Goal: Task Accomplishment & Management: Use online tool/utility

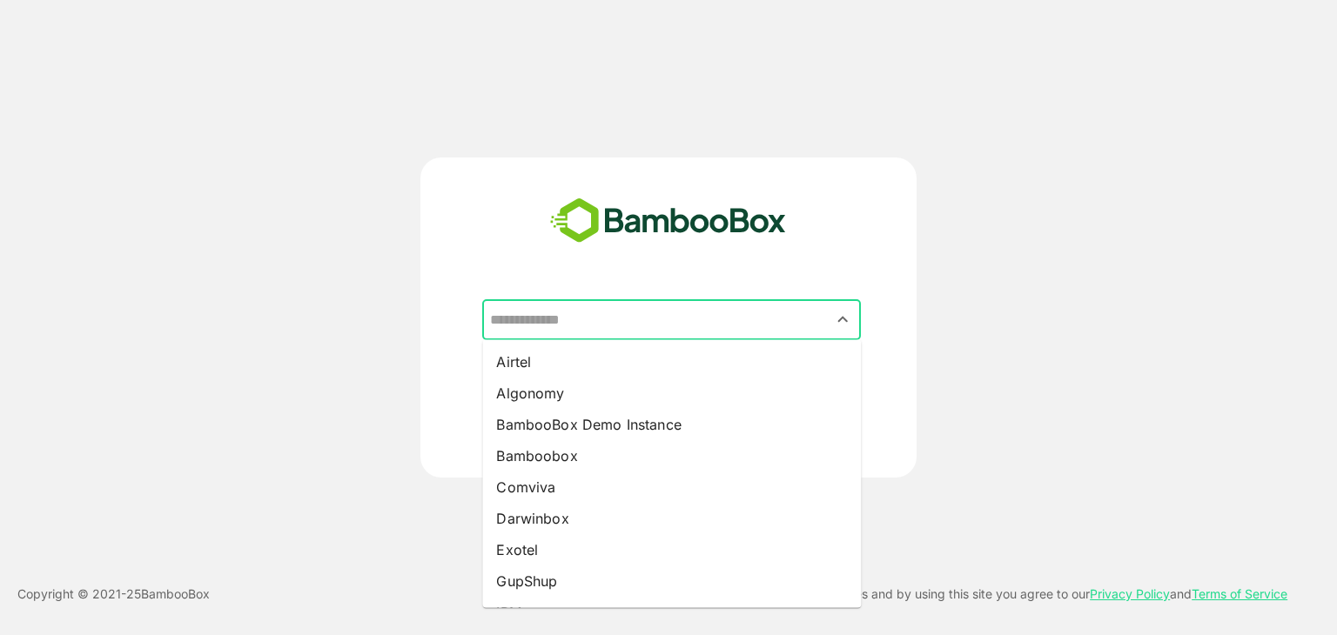
click at [664, 317] on input "text" at bounding box center [672, 320] width 372 height 33
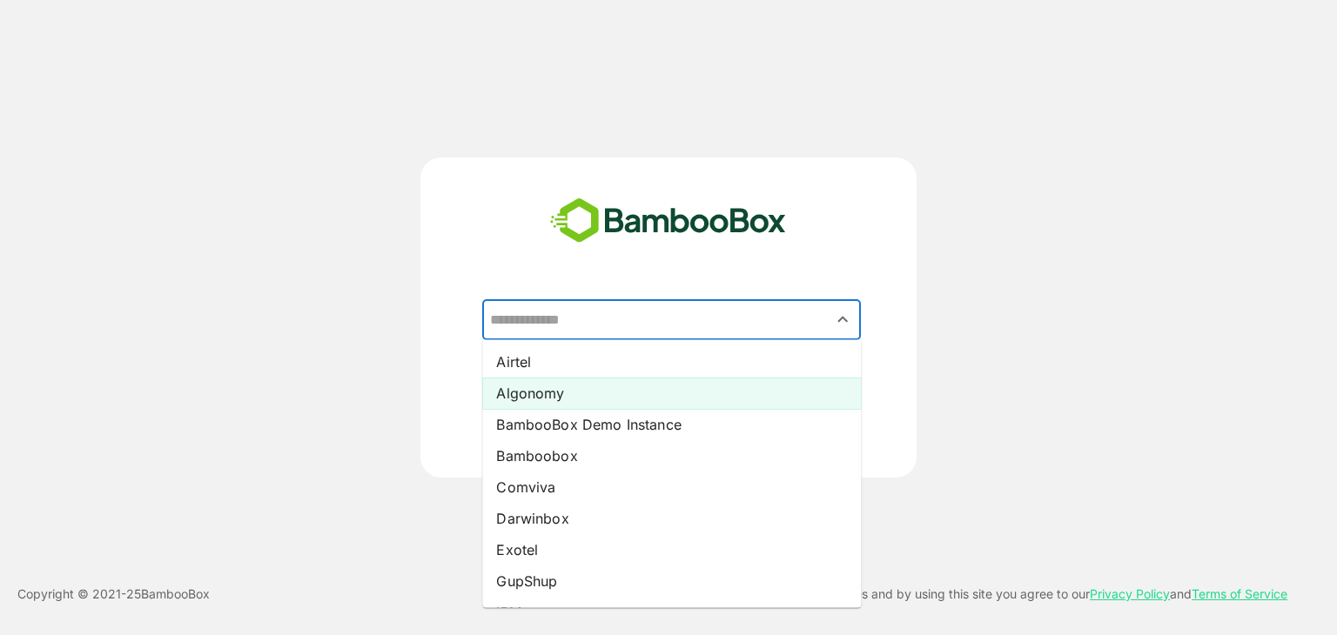
click at [613, 382] on li "Algonomy" at bounding box center [671, 393] width 379 height 31
type input "********"
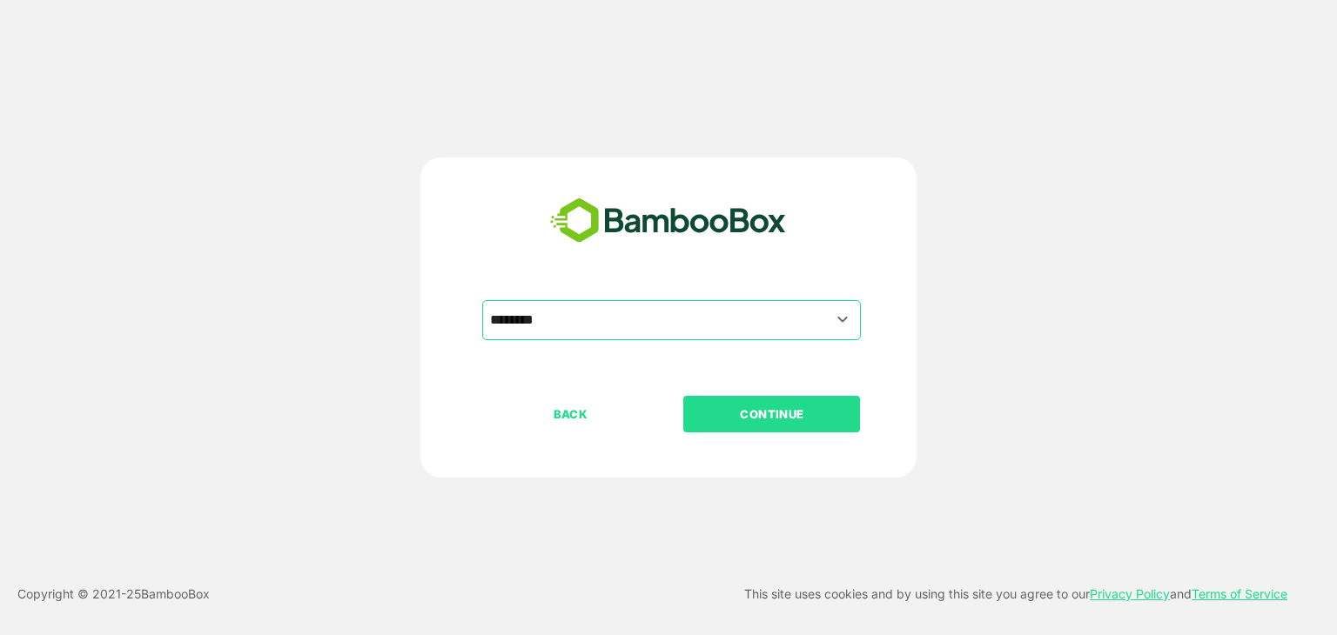
click at [790, 419] on p "CONTINUE" at bounding box center [772, 414] width 174 height 19
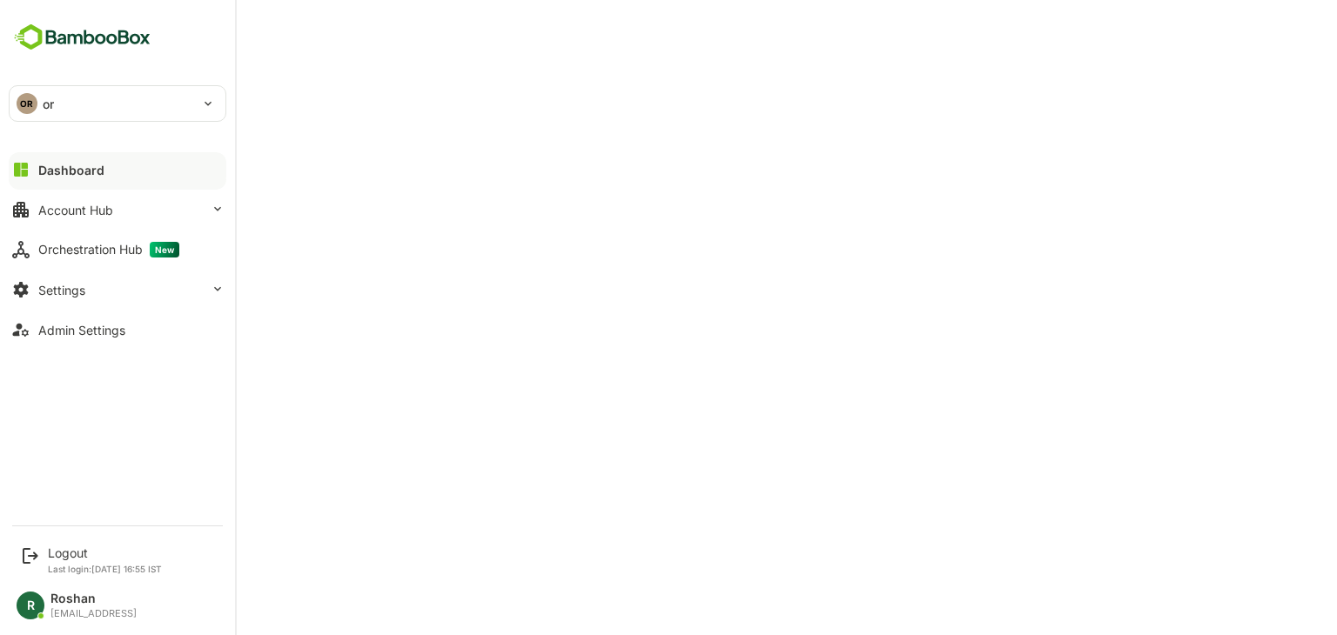
click at [50, 98] on p "or" at bounding box center [48, 104] width 11 height 18
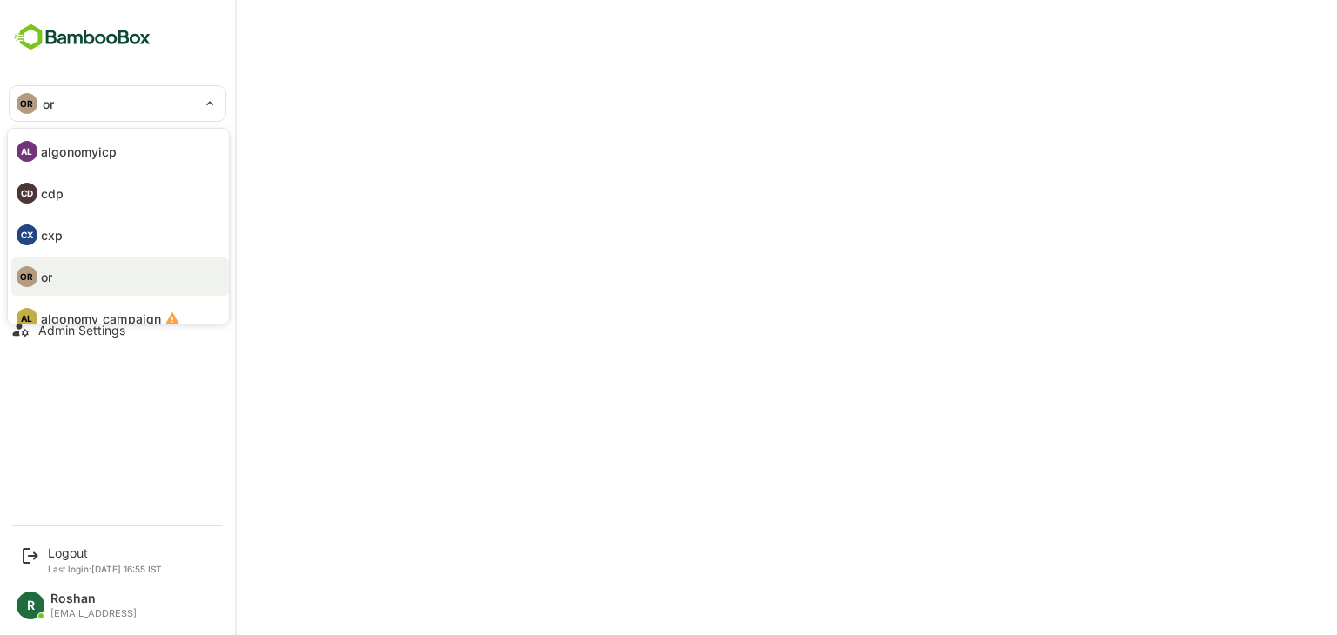
click at [125, 145] on li "AL algonomyicp" at bounding box center [120, 151] width 218 height 38
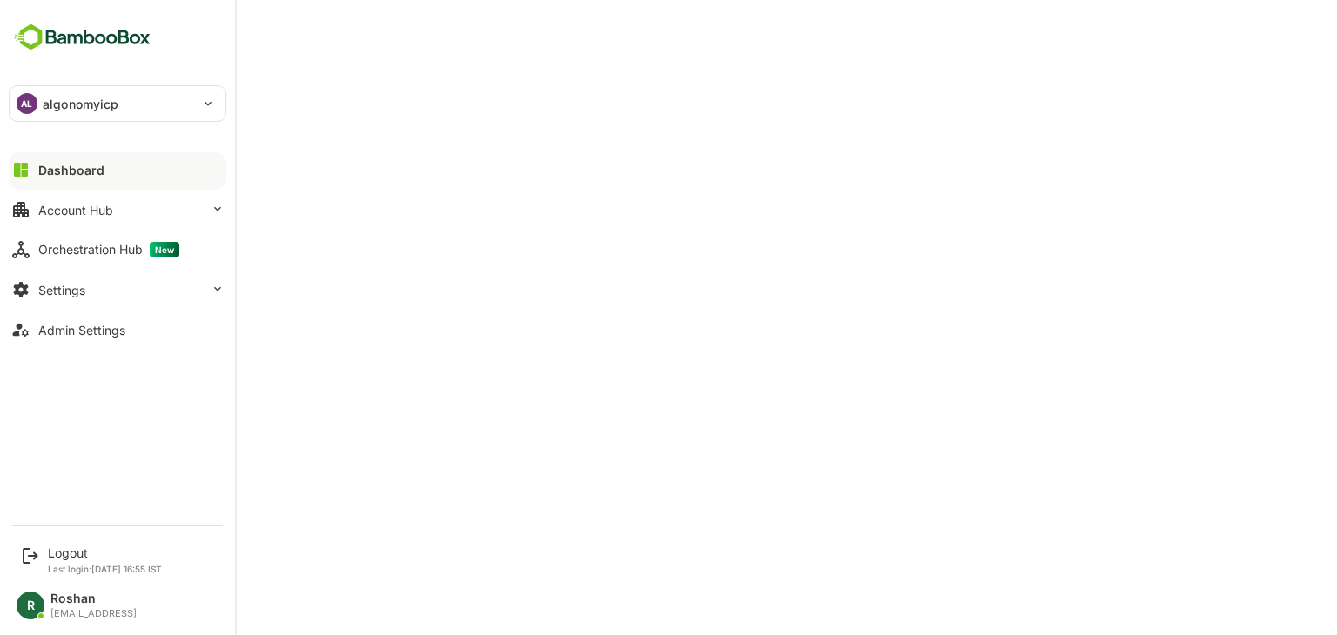
click at [32, 93] on div "AL algonomyicp" at bounding box center [107, 103] width 195 height 35
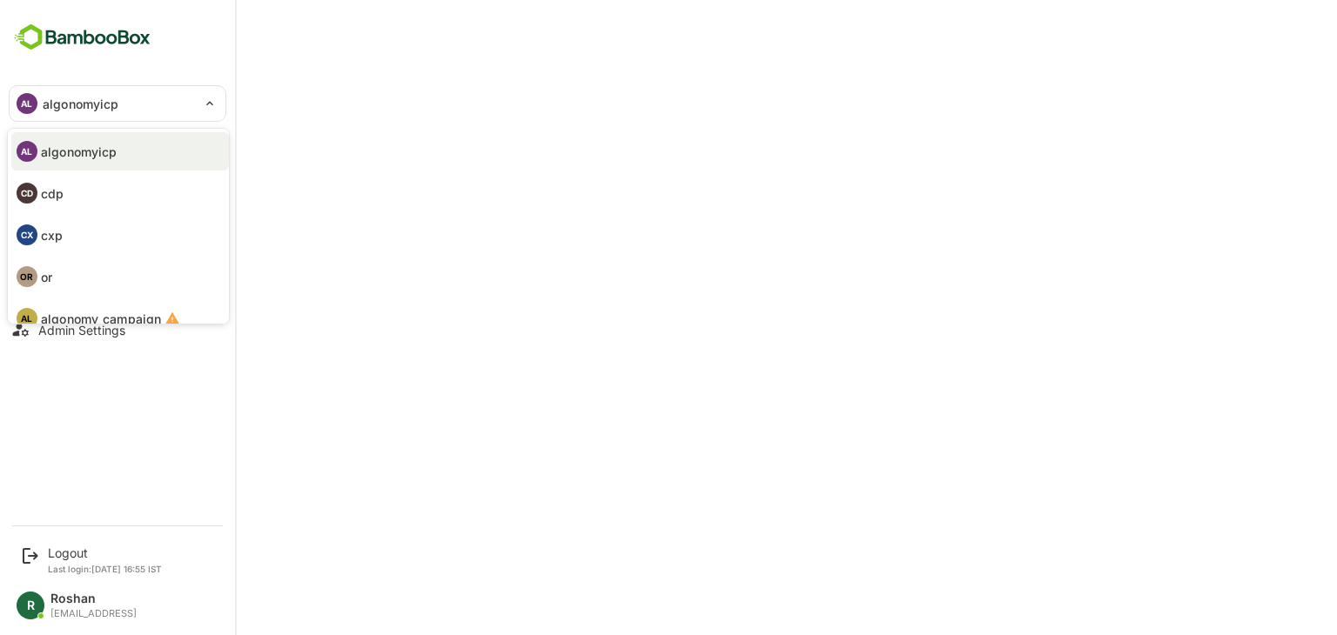
click at [66, 194] on li "CD cdp" at bounding box center [120, 193] width 218 height 38
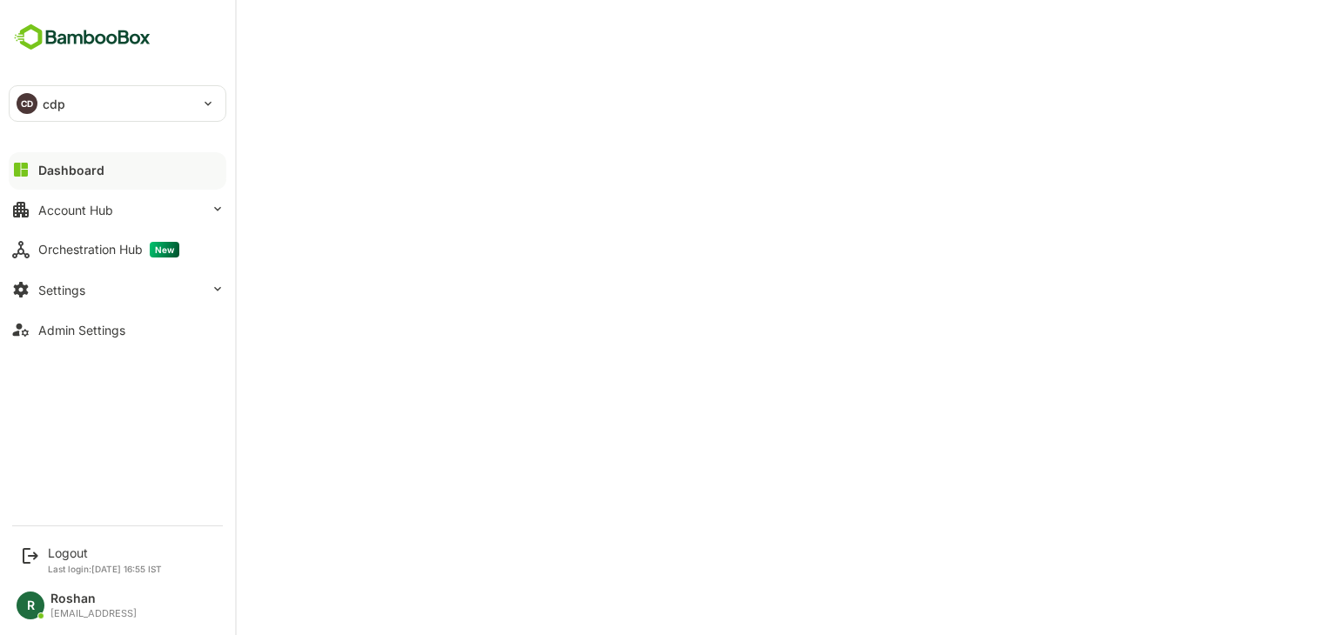
click at [46, 105] on p "cdp" at bounding box center [54, 104] width 23 height 18
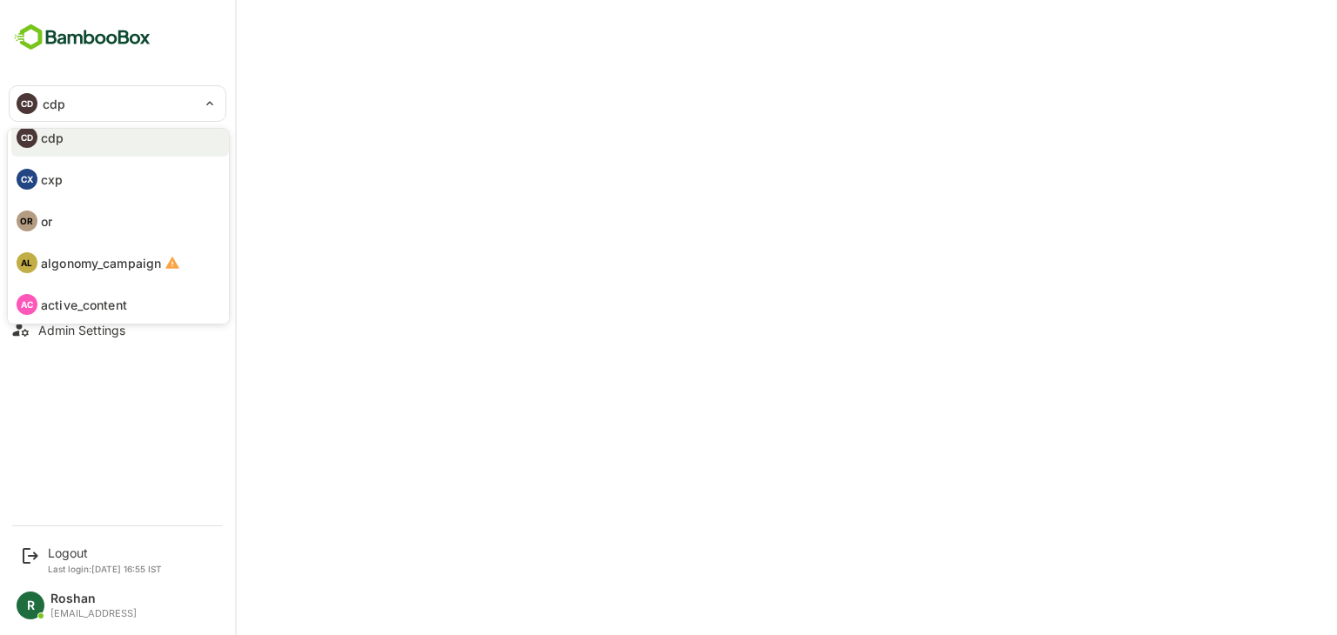
scroll to position [101, 0]
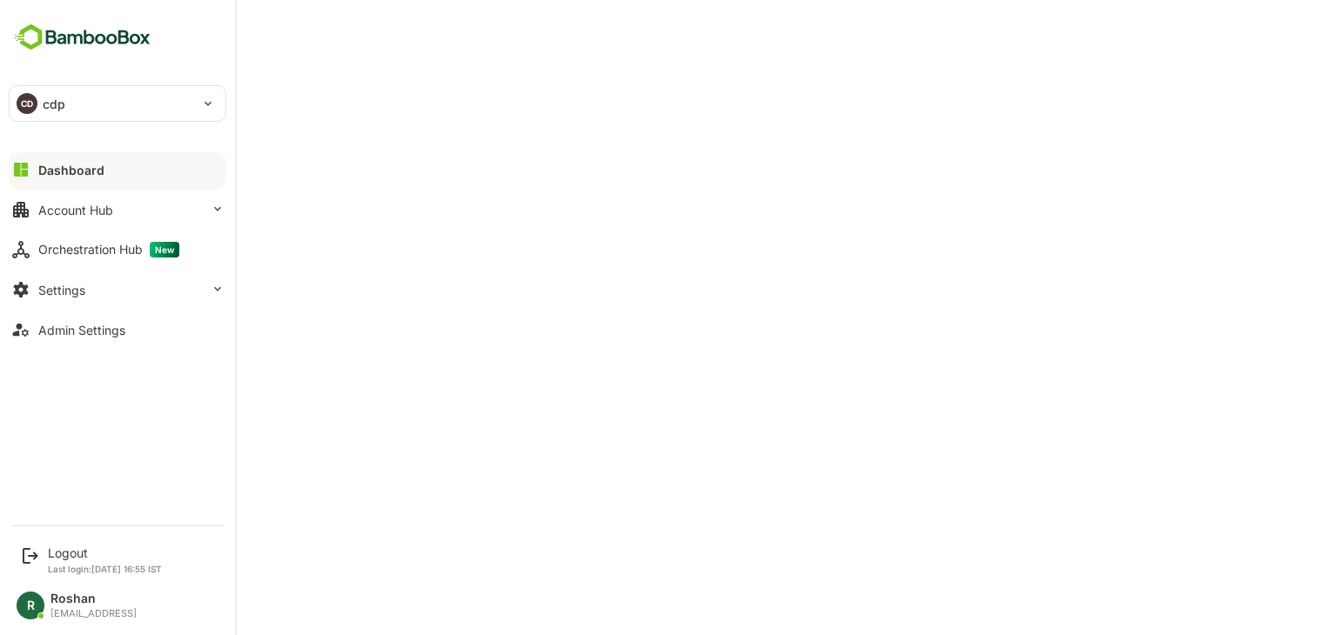
click at [31, 102] on div "CD" at bounding box center [27, 103] width 21 height 21
click at [94, 98] on div "CD cdp" at bounding box center [107, 103] width 195 height 35
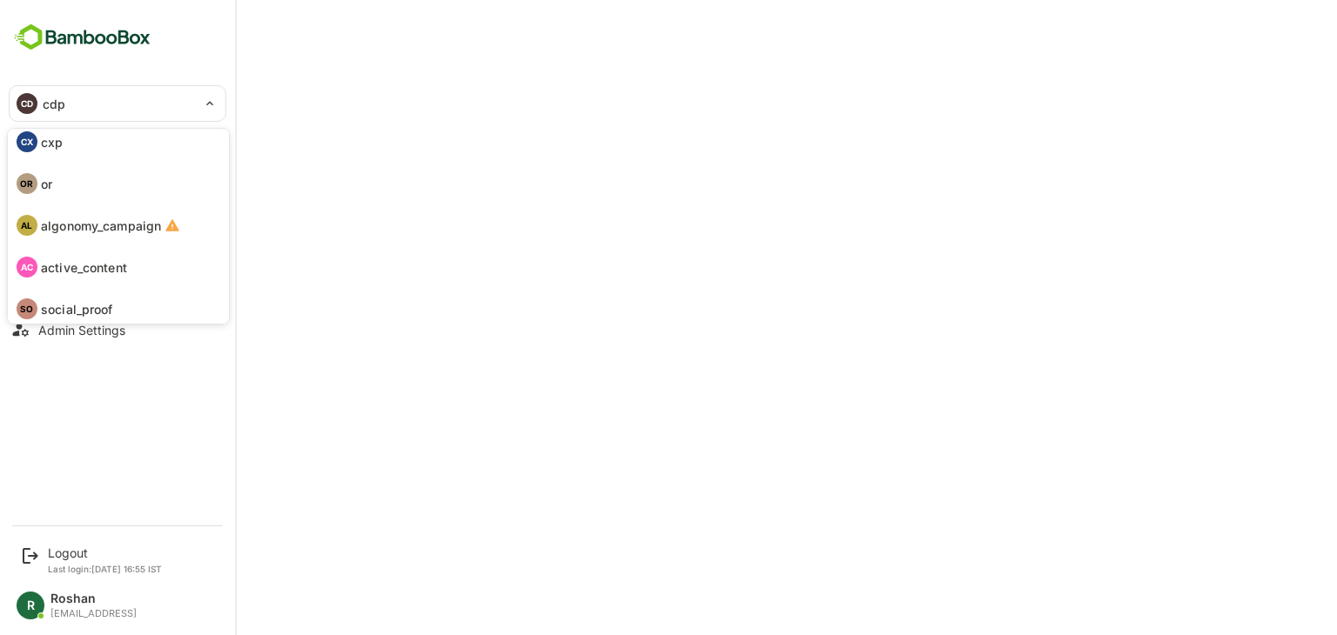
scroll to position [99, 0]
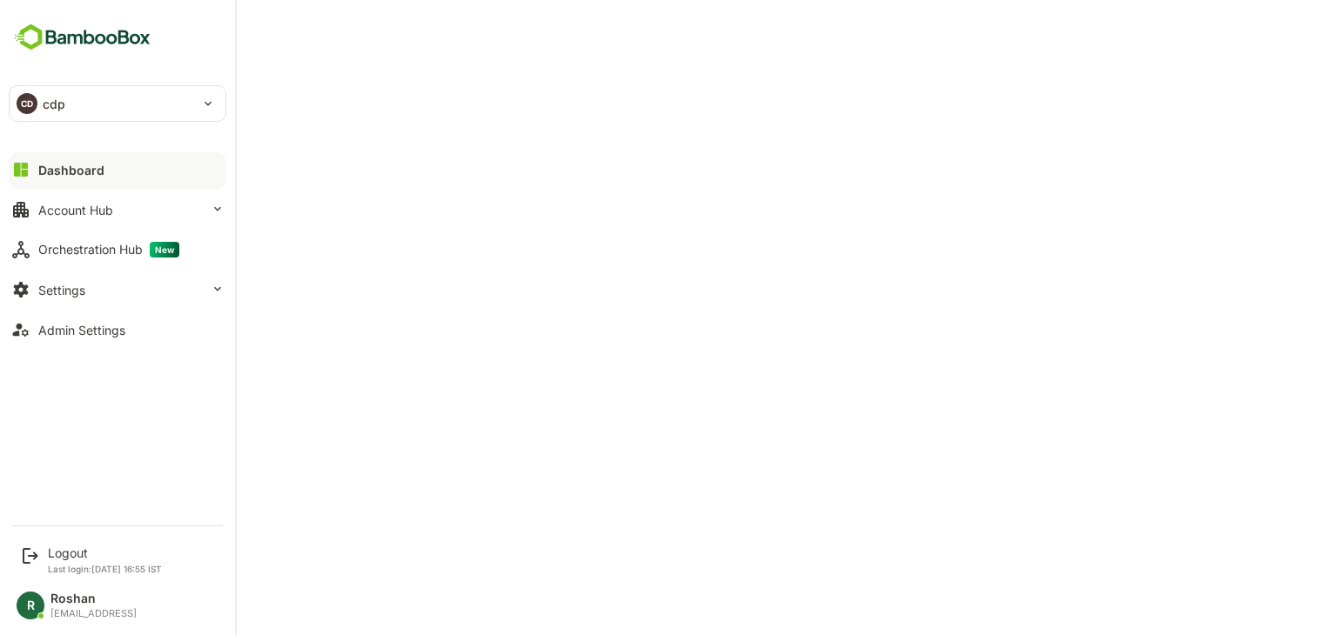
click at [88, 88] on div "CD cdp" at bounding box center [107, 103] width 195 height 35
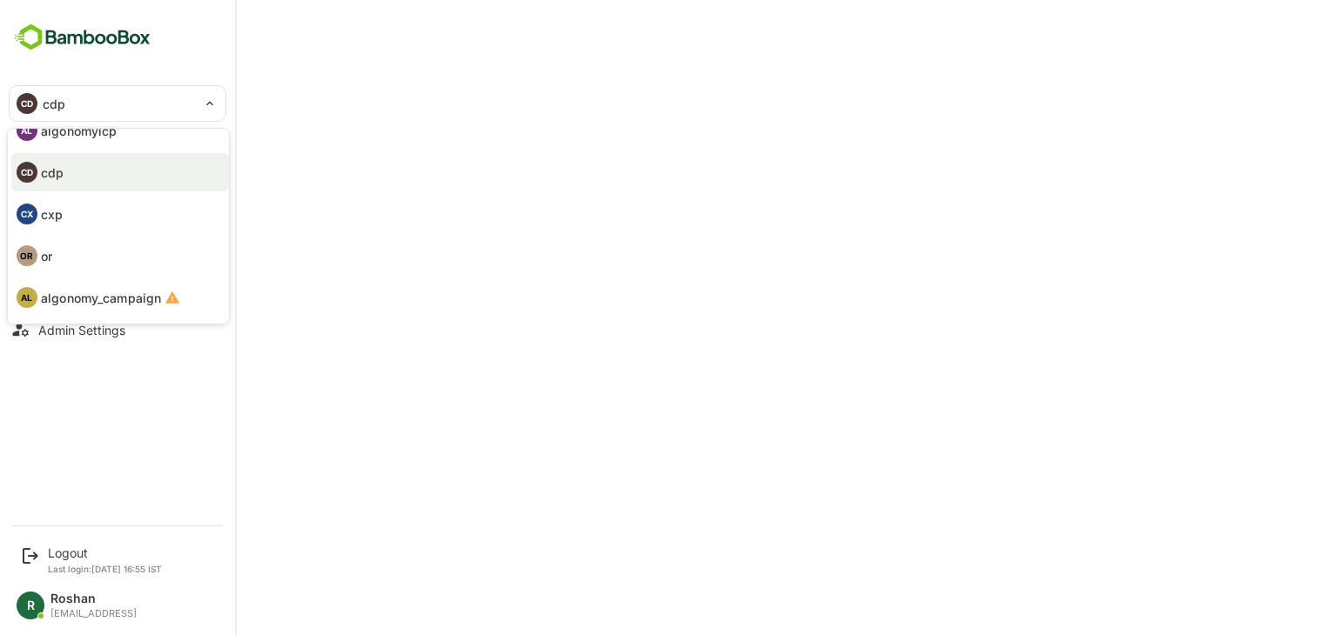
scroll to position [0, 0]
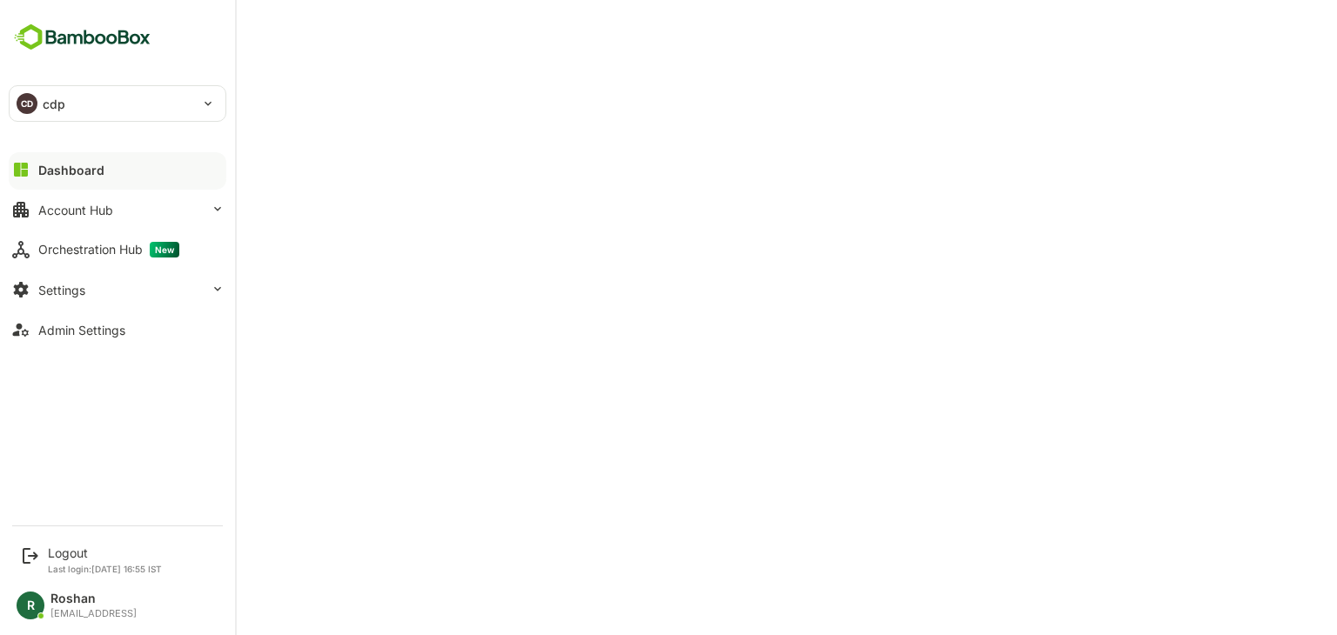
click at [73, 111] on div "CD cdp" at bounding box center [107, 103] width 195 height 35
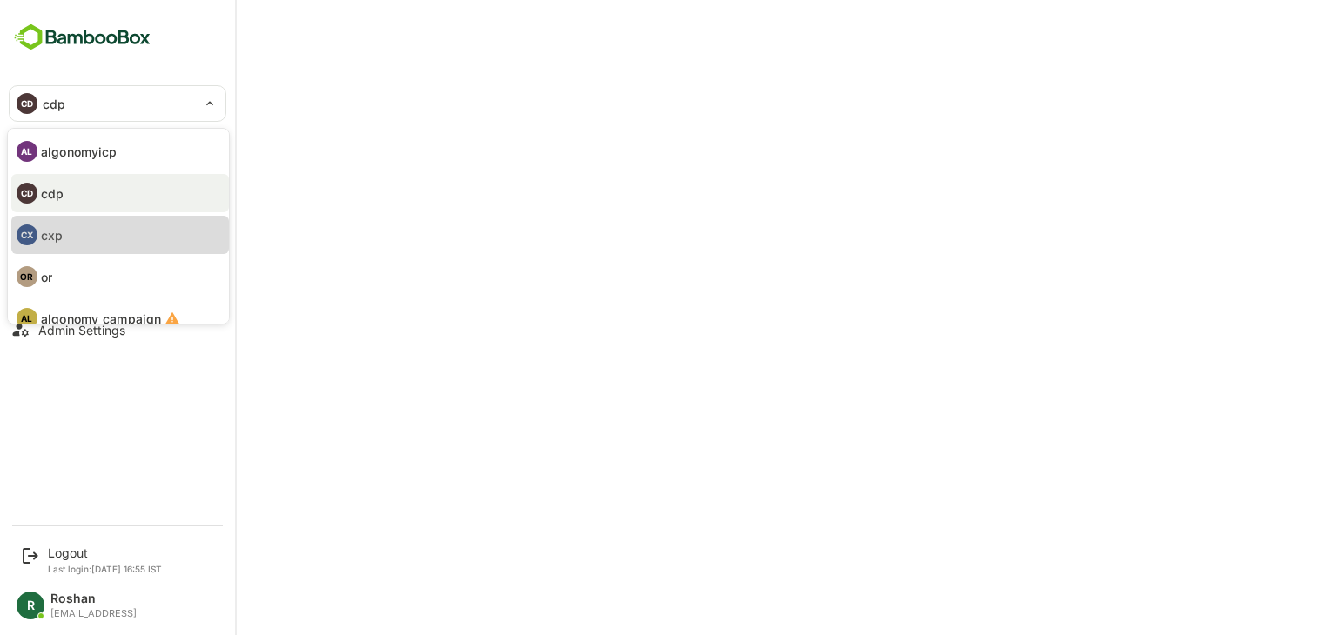
click at [84, 228] on li "CX cxp" at bounding box center [120, 235] width 218 height 38
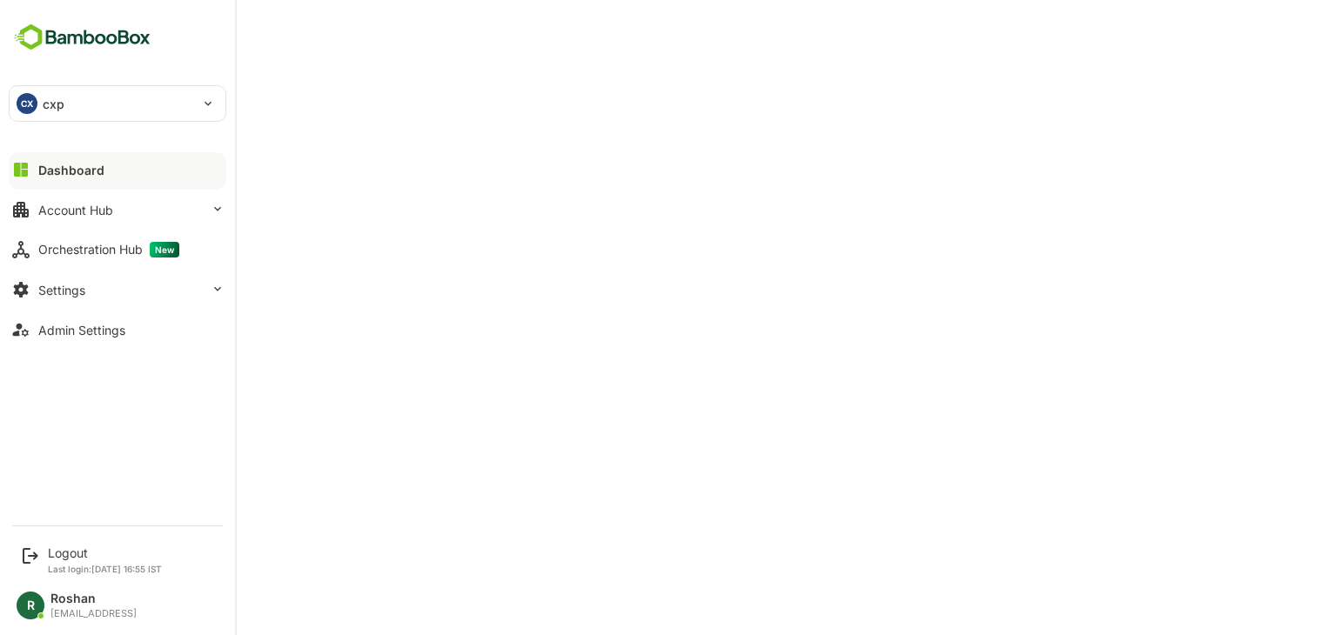
click at [35, 106] on div "CX" at bounding box center [27, 103] width 21 height 21
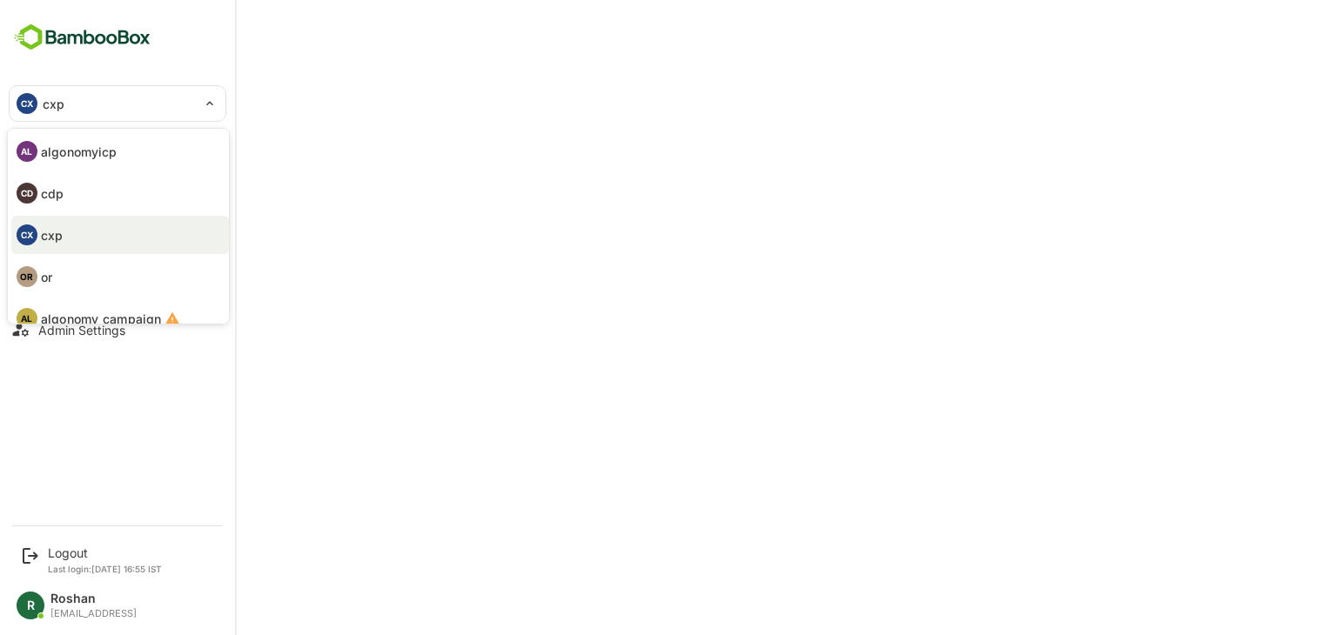
click at [61, 266] on li "OR or" at bounding box center [120, 277] width 218 height 38
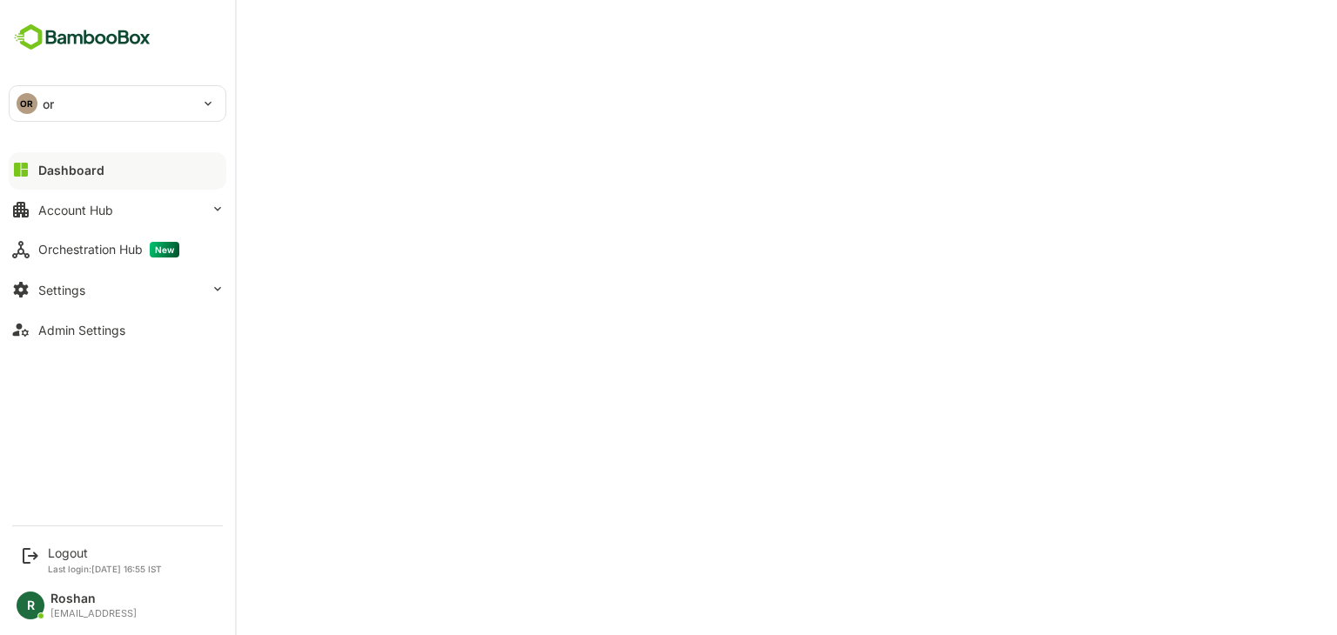
click at [55, 100] on div "OR or" at bounding box center [107, 103] width 195 height 35
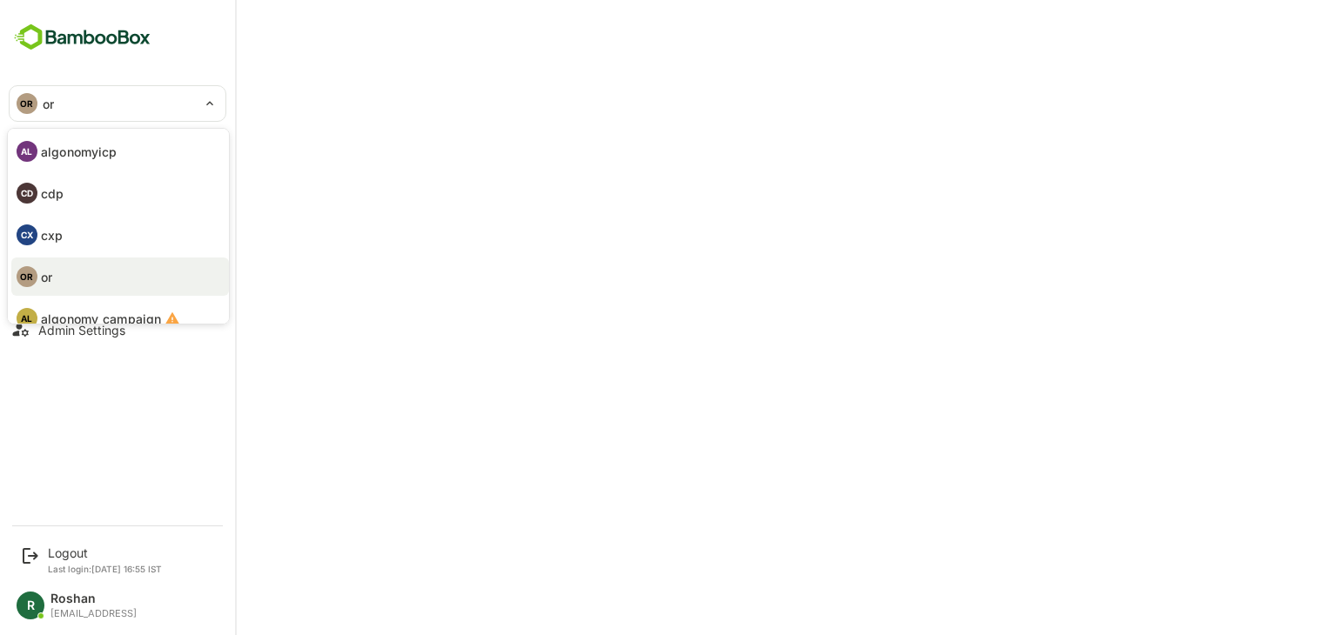
scroll to position [101, 0]
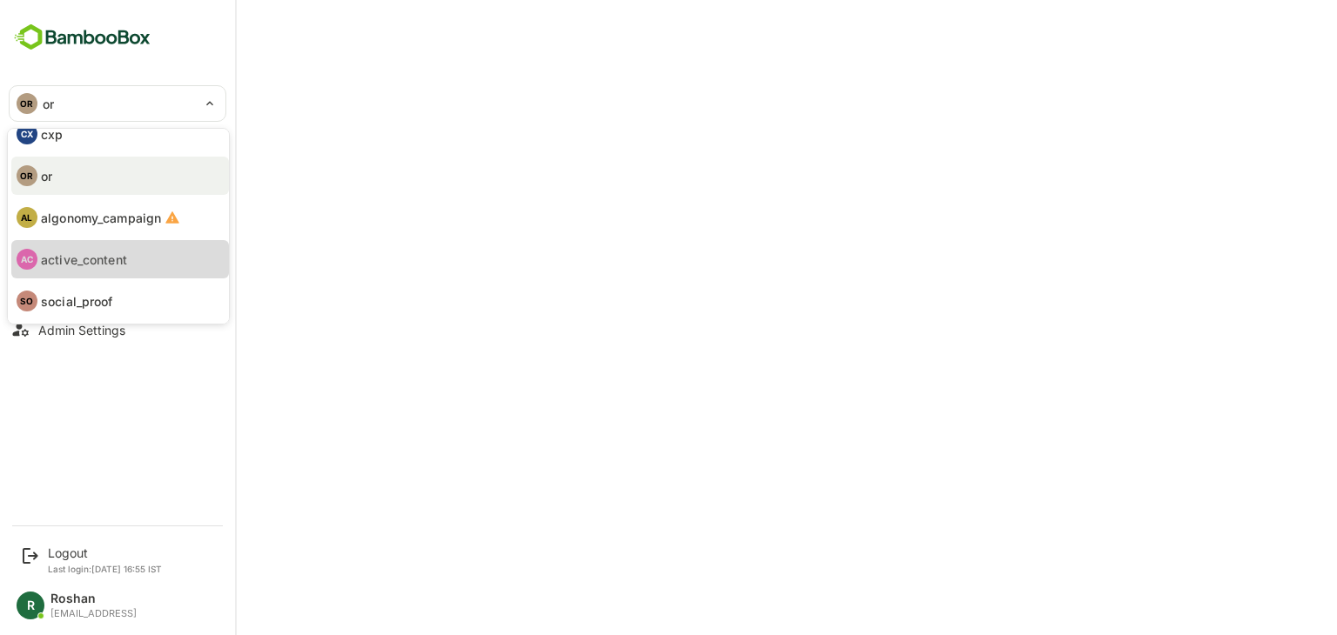
click at [87, 259] on p "active_content" at bounding box center [84, 260] width 86 height 18
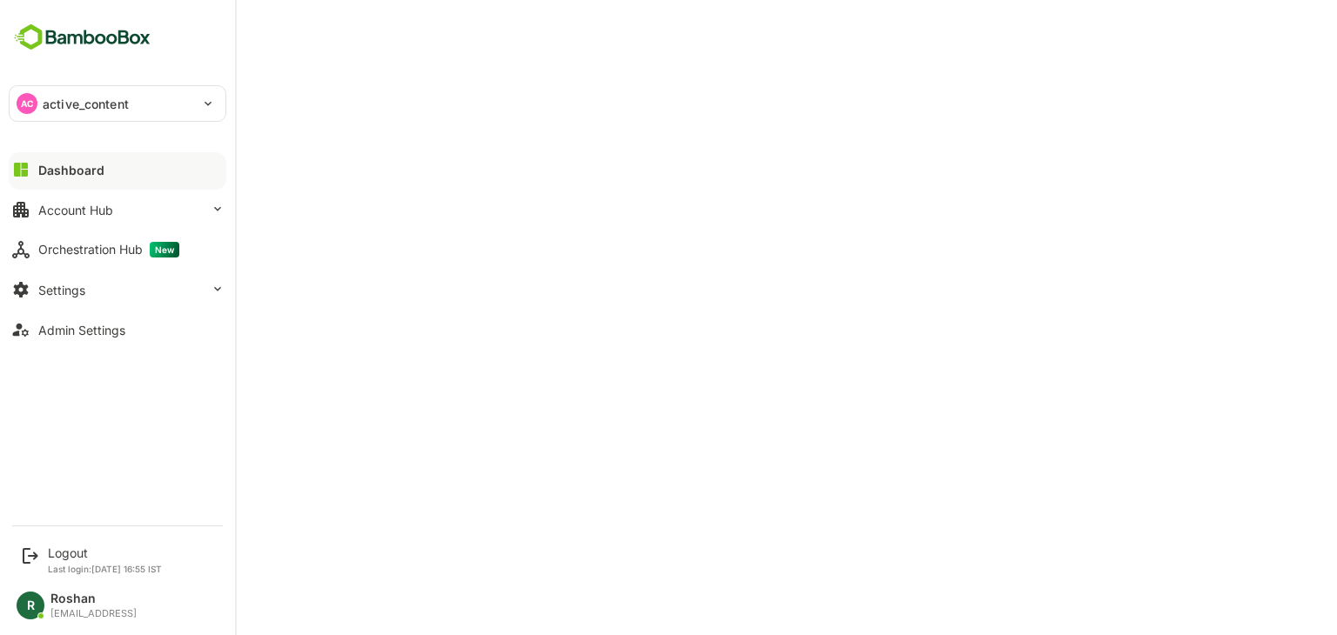
click at [43, 102] on p "active_content" at bounding box center [86, 104] width 86 height 18
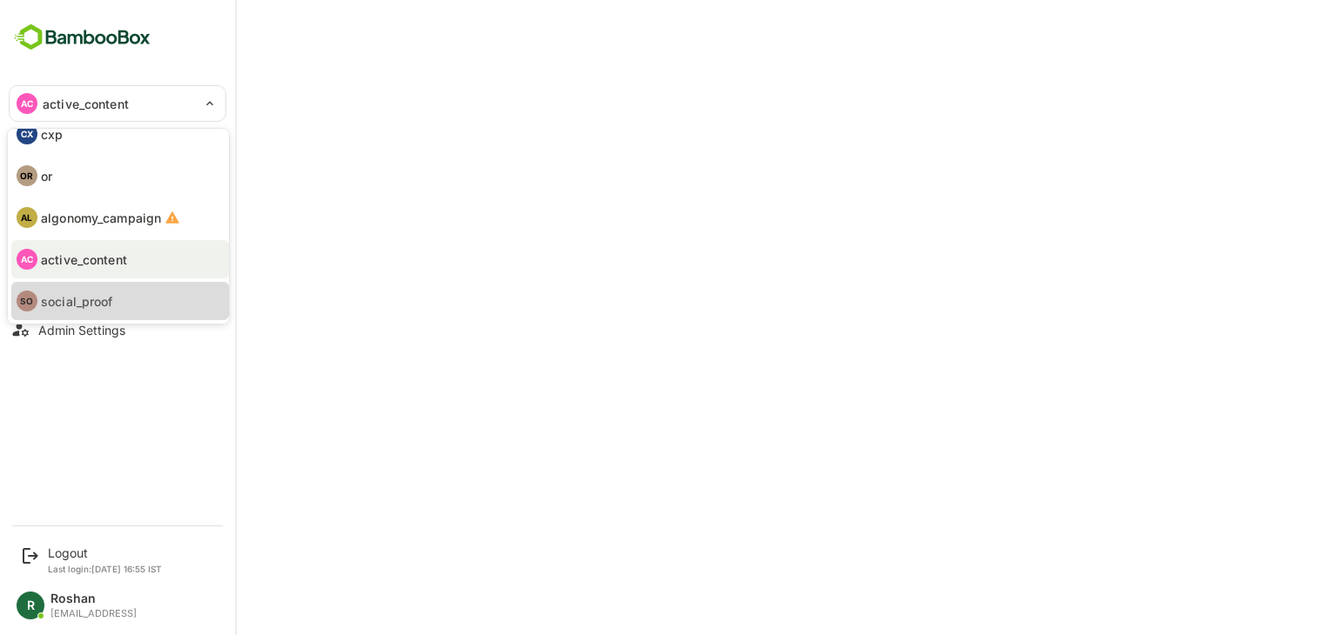
click at [108, 300] on p "social_proof" at bounding box center [77, 301] width 72 height 18
type input "**********"
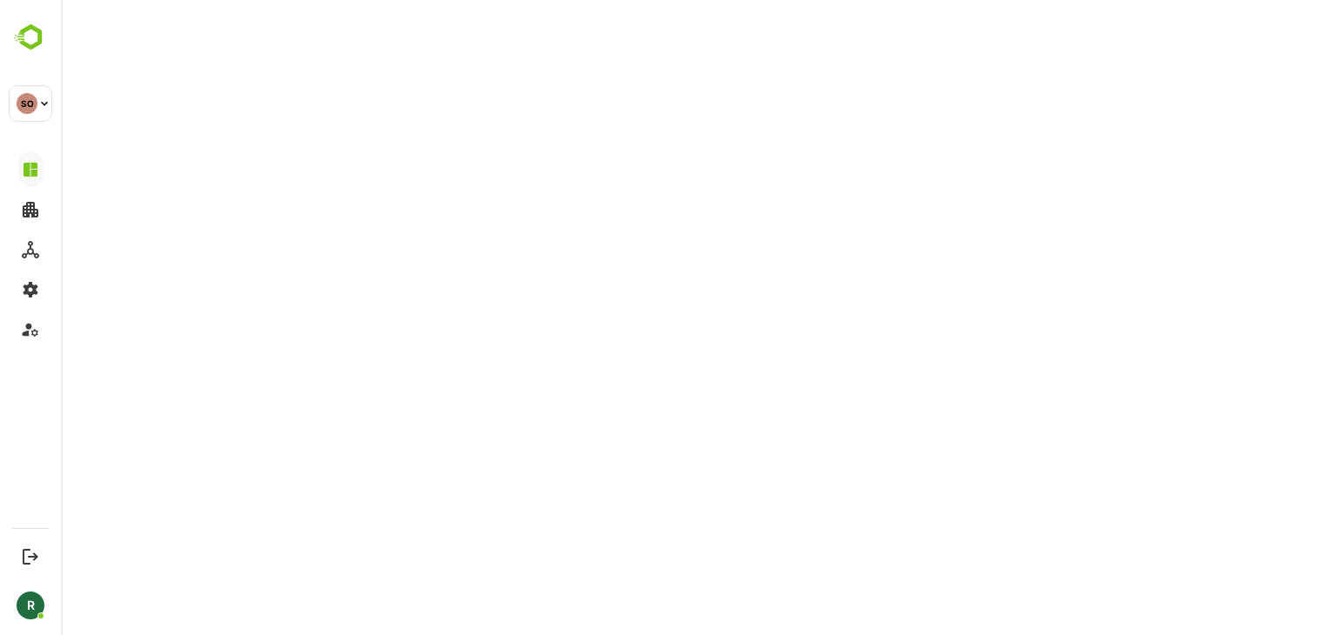
click at [108, 300] on div "AL algonomyicp CD cdp CX cxp OR or AL algonomy_campaign AC active_content SO so…" at bounding box center [668, 317] width 1337 height 635
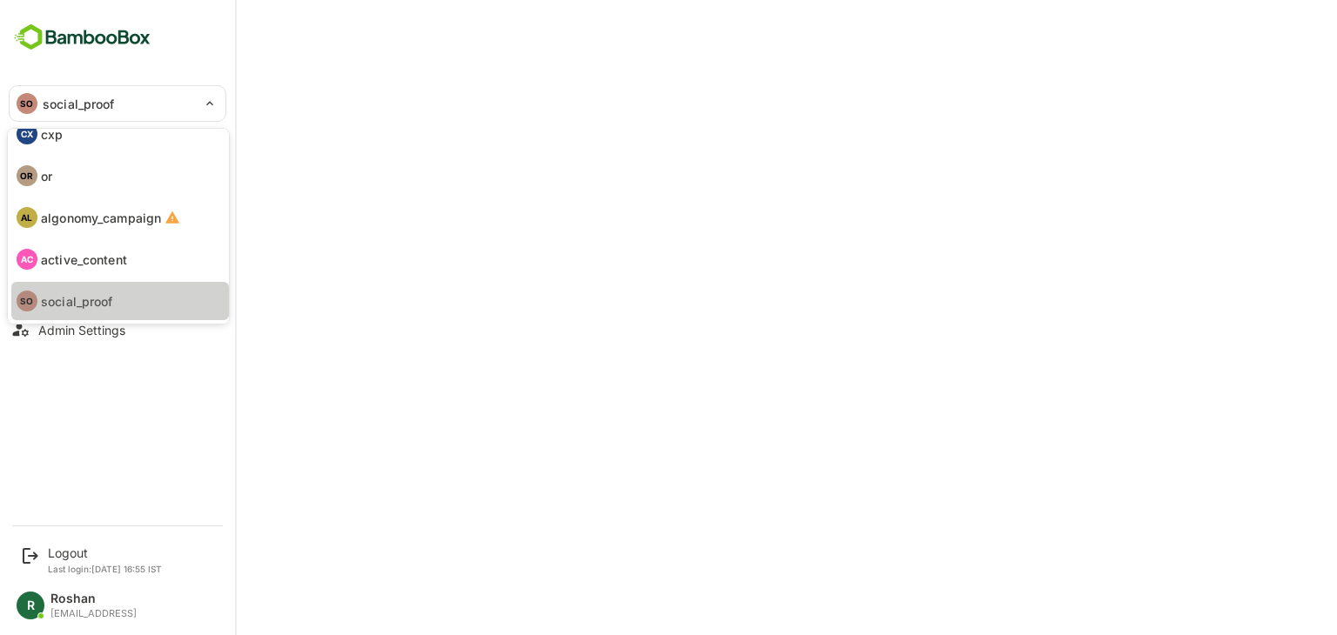
click at [91, 305] on p "social_proof" at bounding box center [77, 301] width 72 height 18
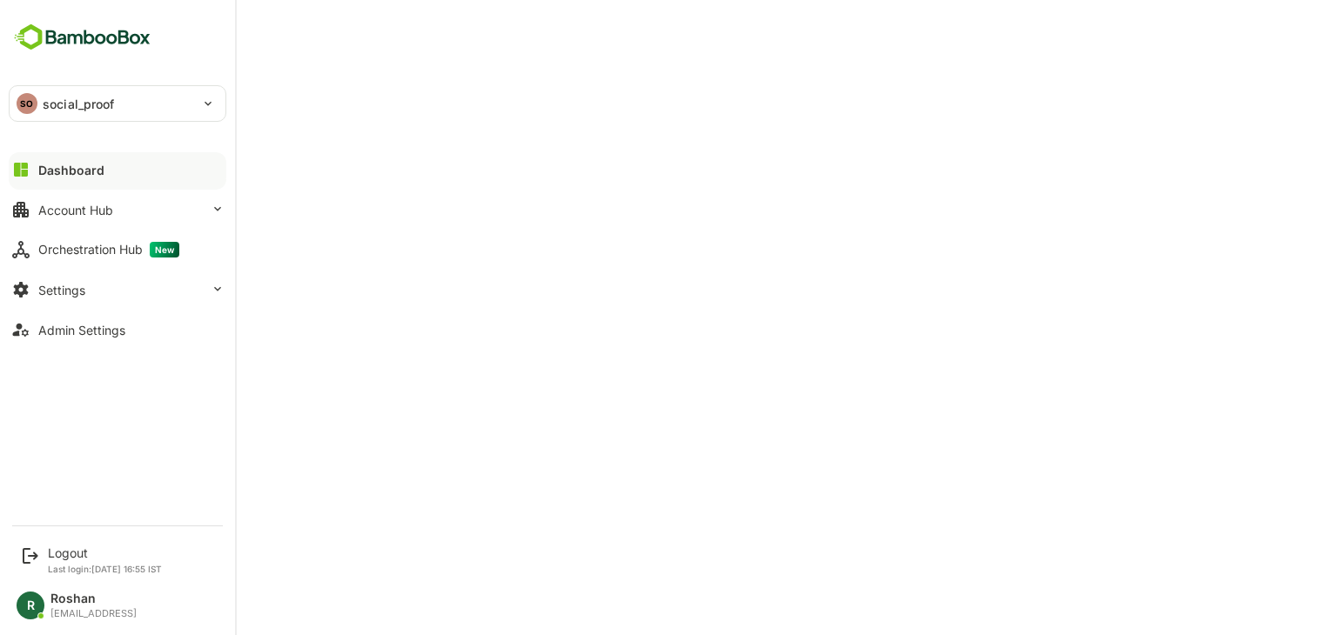
click at [81, 102] on p "social_proof" at bounding box center [79, 104] width 72 height 18
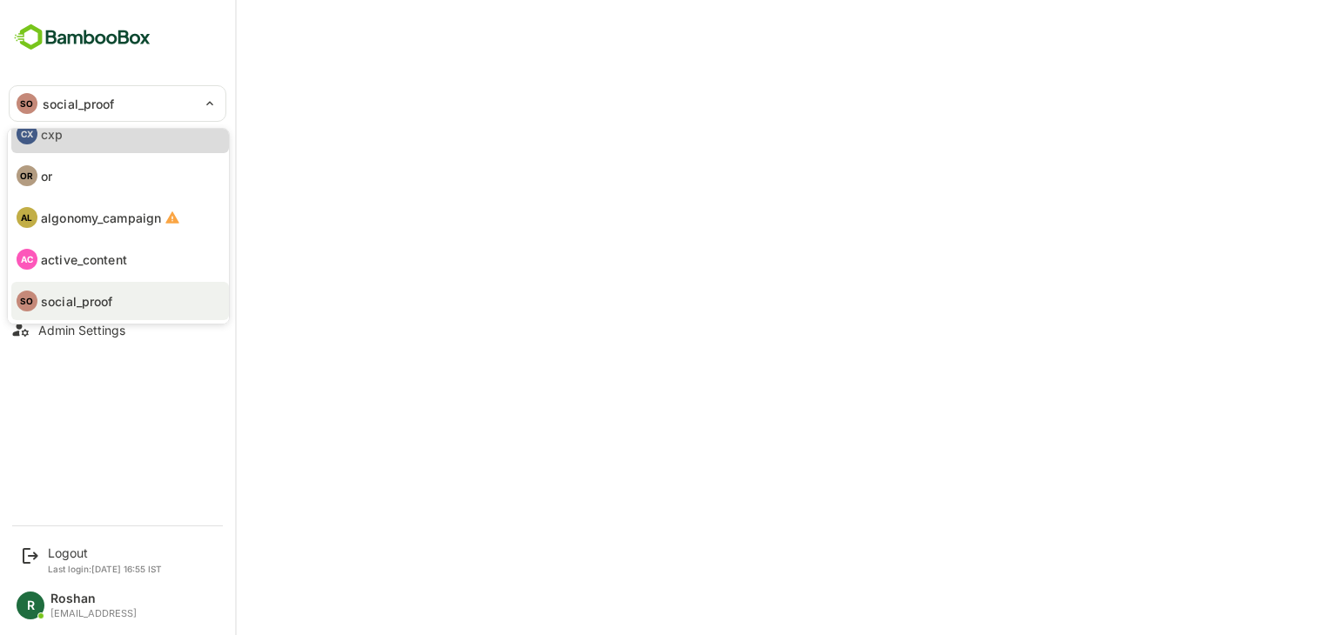
click at [81, 139] on li "CX cxp" at bounding box center [120, 134] width 218 height 38
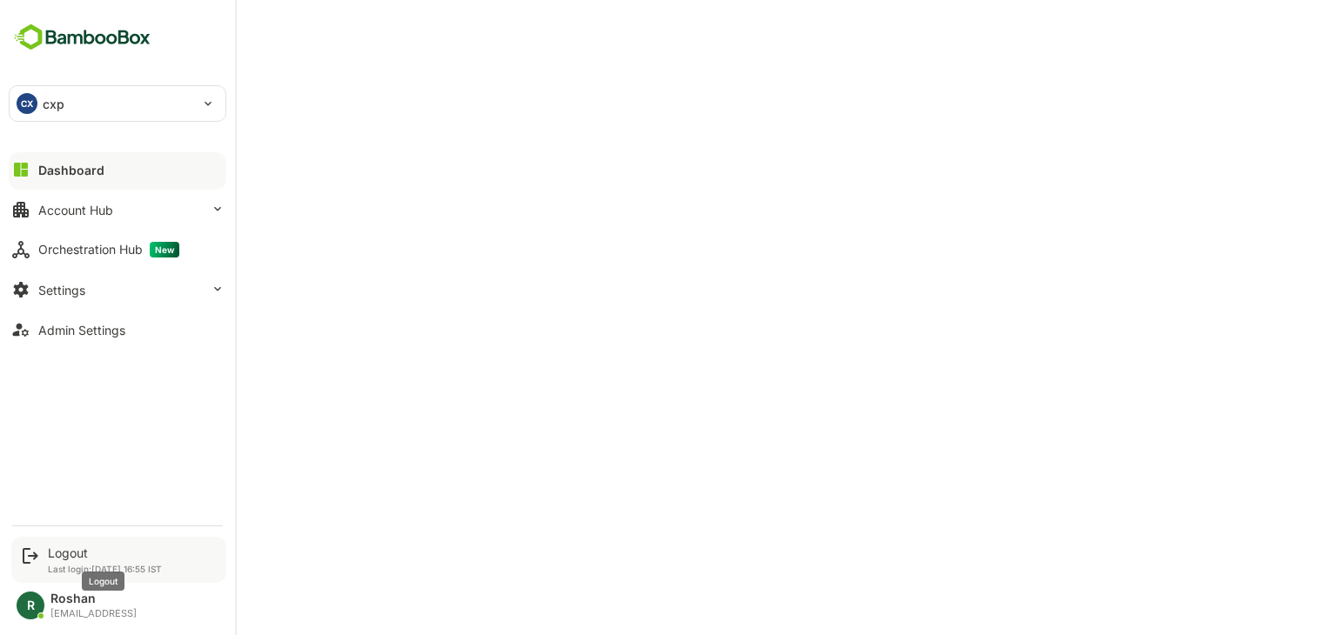
click at [67, 554] on div "Logout" at bounding box center [105, 553] width 114 height 15
